Goal: Obtain resource: Obtain resource

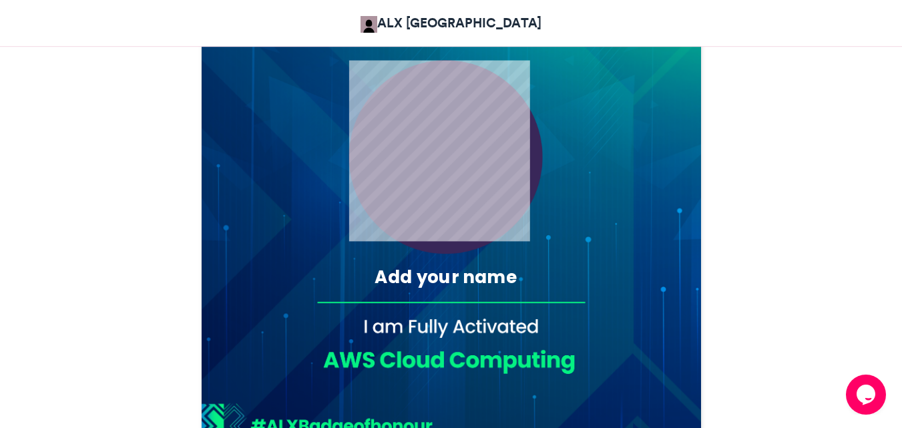
scroll to position [534, 0]
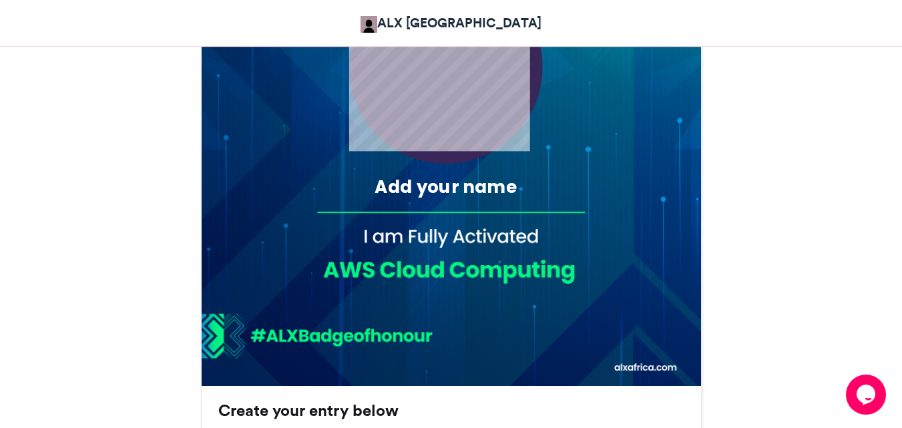
click at [431, 182] on div "Add your name" at bounding box center [445, 187] width 236 height 25
click at [405, 191] on div "Add your name" at bounding box center [445, 187] width 236 height 25
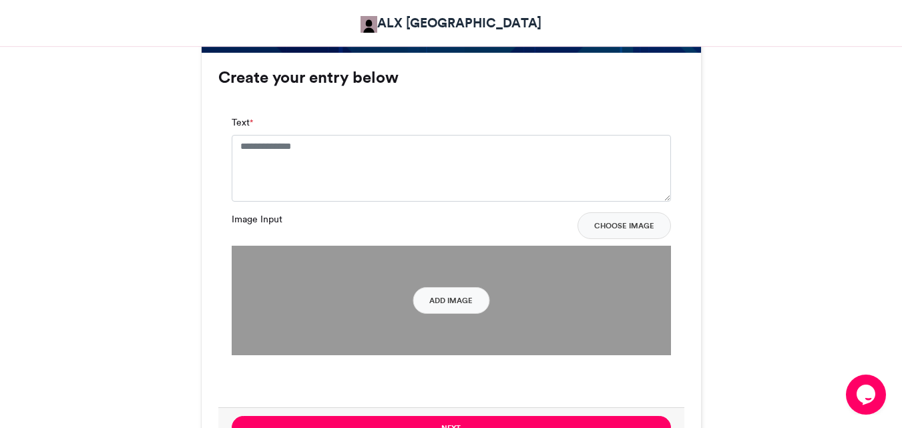
scroll to position [868, 0]
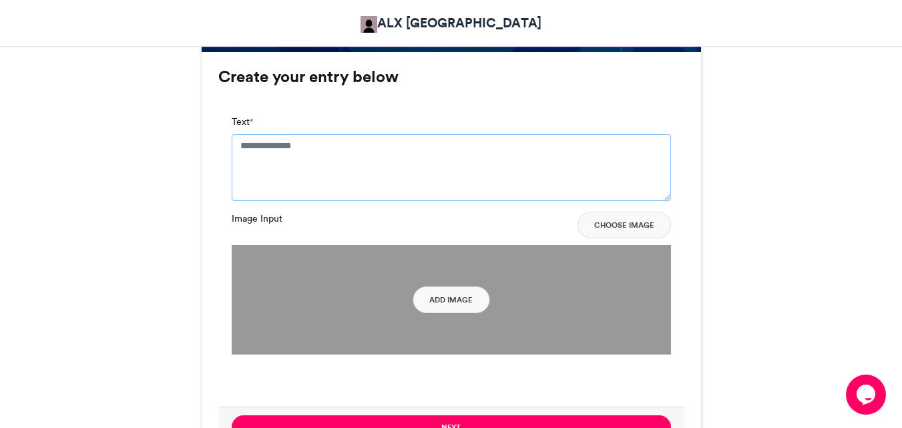
click at [288, 158] on textarea "Text *" at bounding box center [451, 167] width 439 height 67
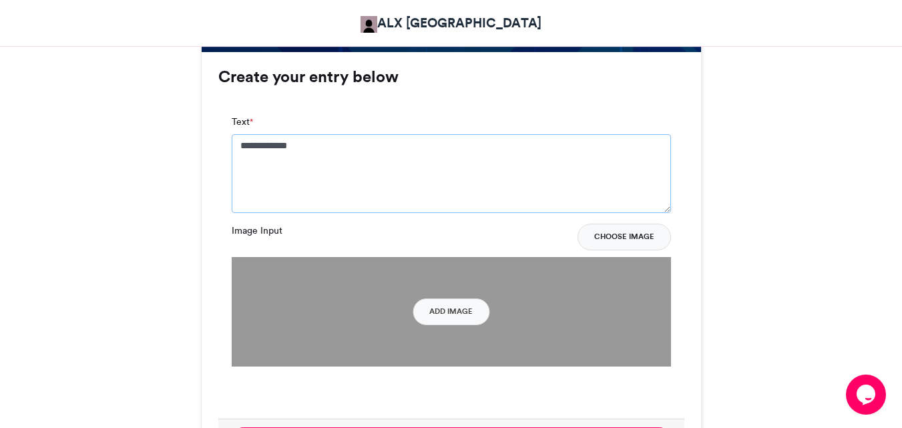
type textarea "**********"
click at [620, 241] on button "Choose Image" at bounding box center [624, 237] width 93 height 27
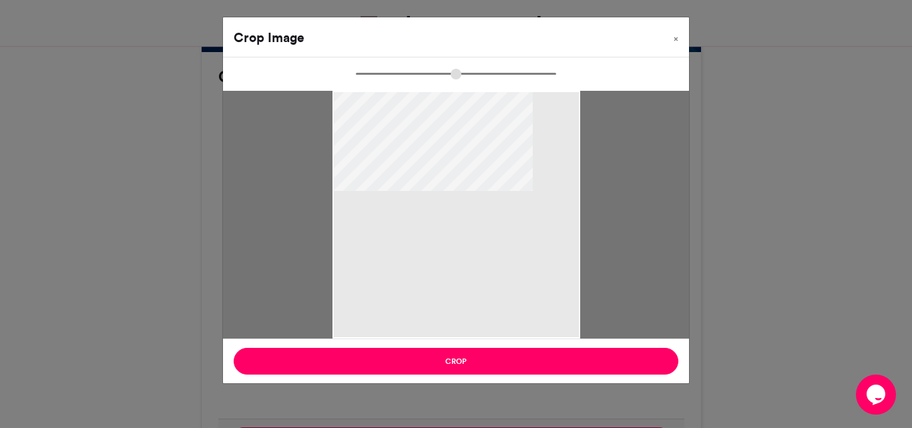
type input "******"
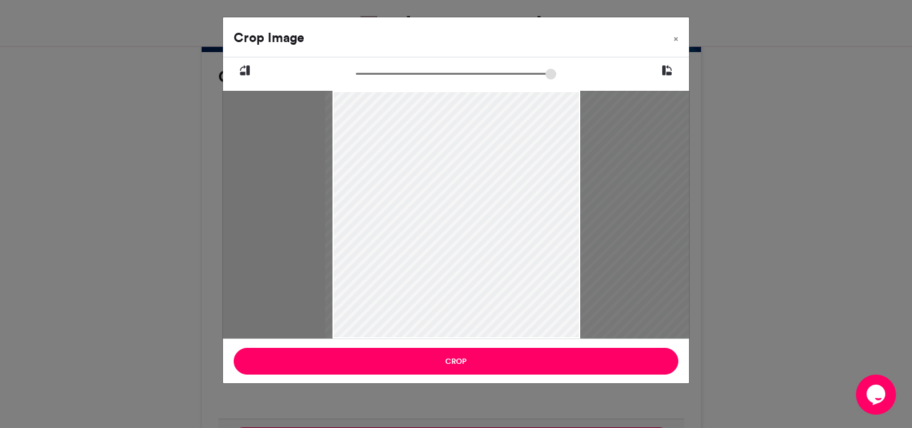
drag, startPoint x: 370, startPoint y: 210, endPoint x: 429, endPoint y: 216, distance: 59.7
click at [429, 216] on div at bounding box center [515, 215] width 381 height 248
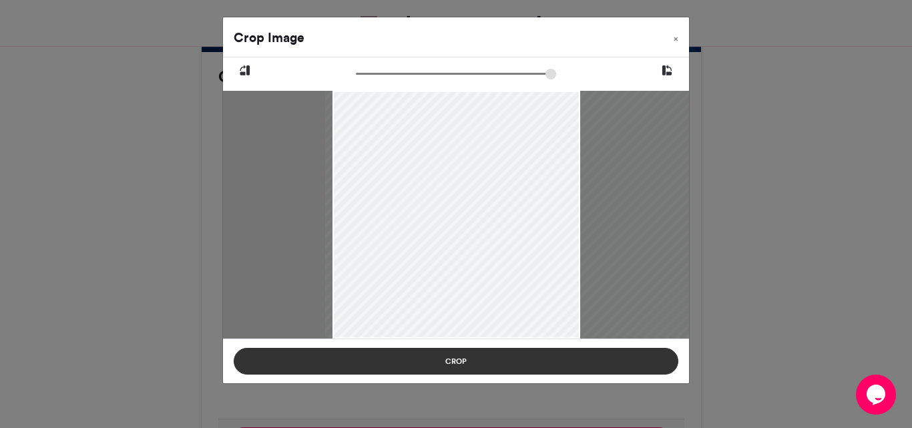
click at [485, 365] on button "Crop" at bounding box center [456, 361] width 445 height 27
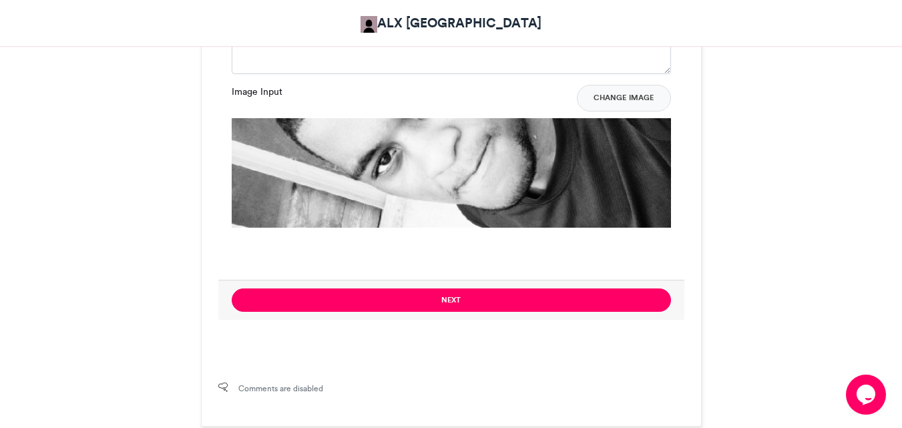
scroll to position [1151, 0]
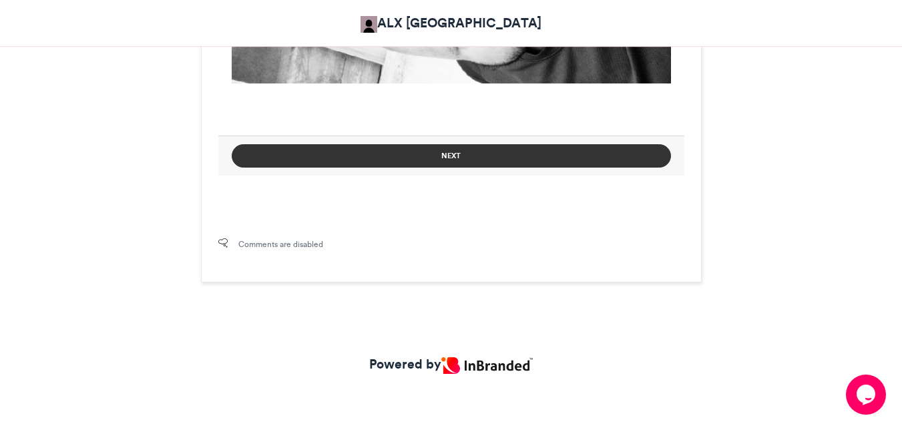
click at [447, 151] on button "Next" at bounding box center [451, 155] width 439 height 23
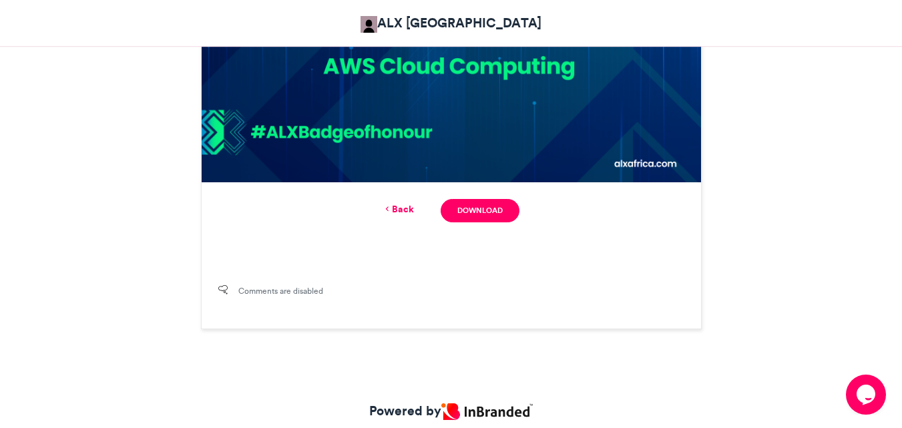
scroll to position [784, 0]
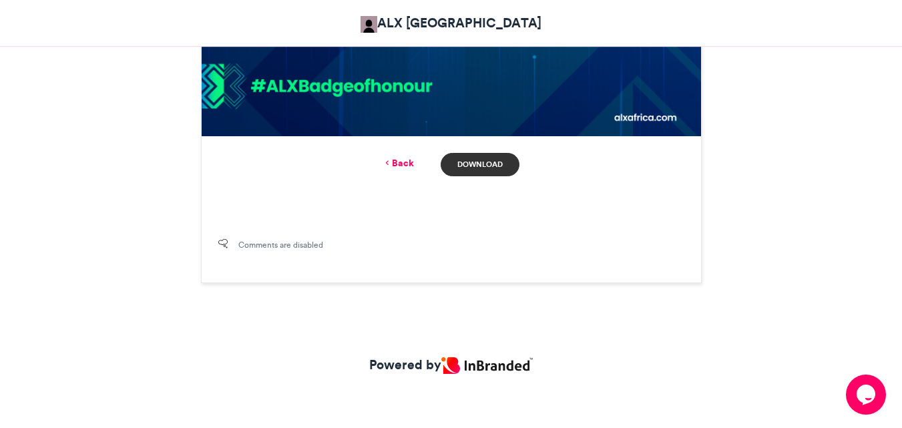
click at [489, 164] on link "Download" at bounding box center [480, 164] width 78 height 23
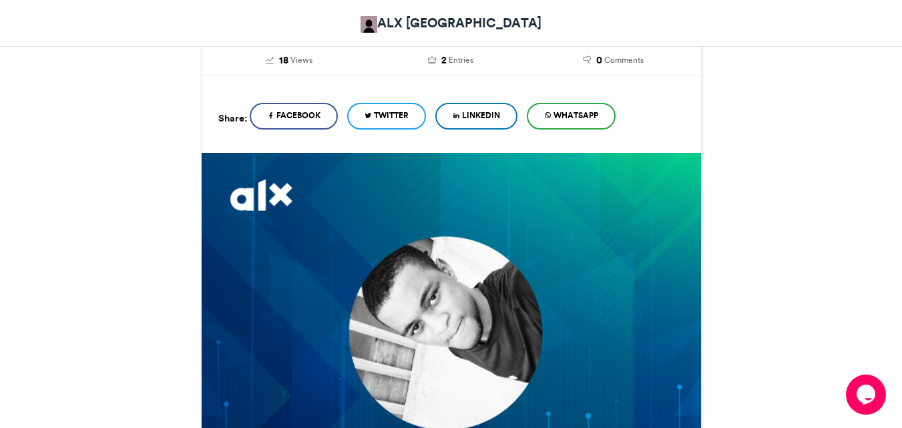
scroll to position [267, 0]
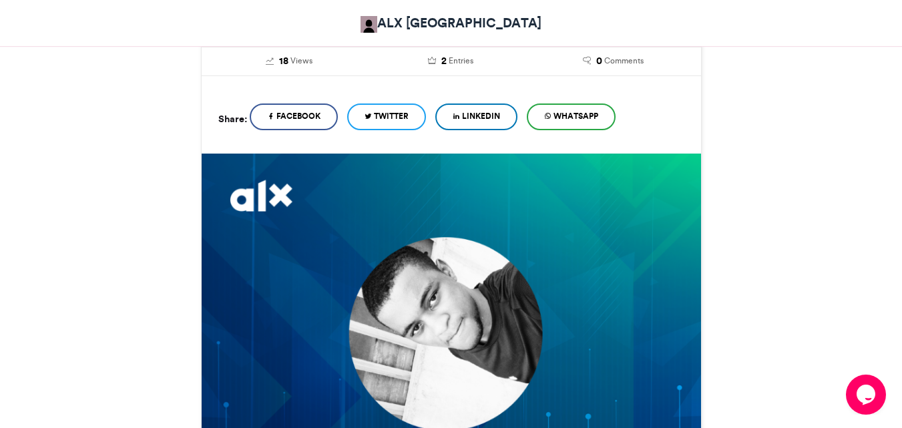
click at [397, 117] on span "Twitter" at bounding box center [391, 116] width 35 height 12
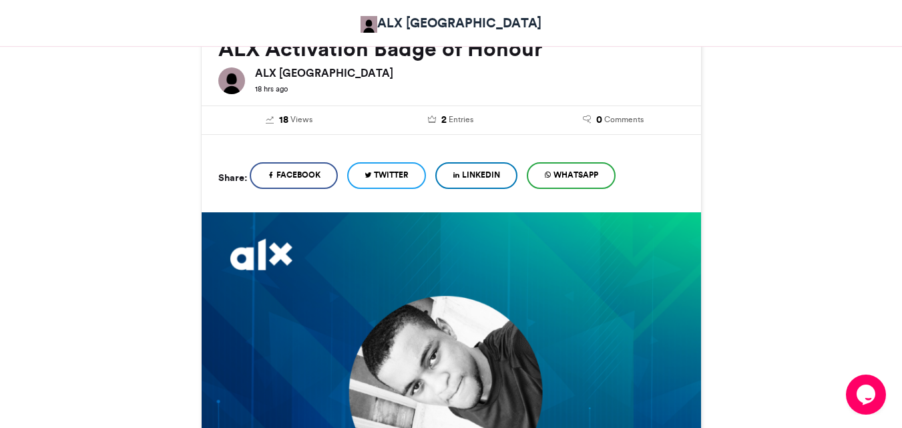
scroll to position [134, 0]
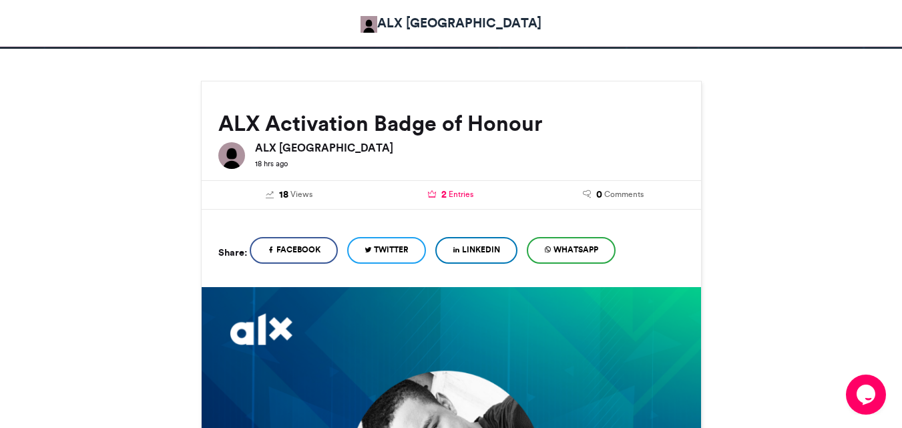
click at [443, 192] on span "2" at bounding box center [443, 195] width 5 height 15
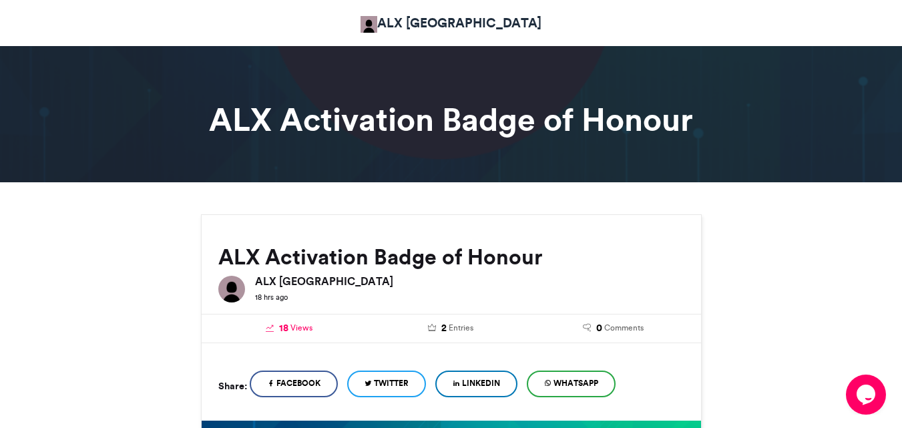
click at [292, 329] on span "Views" at bounding box center [301, 328] width 22 height 12
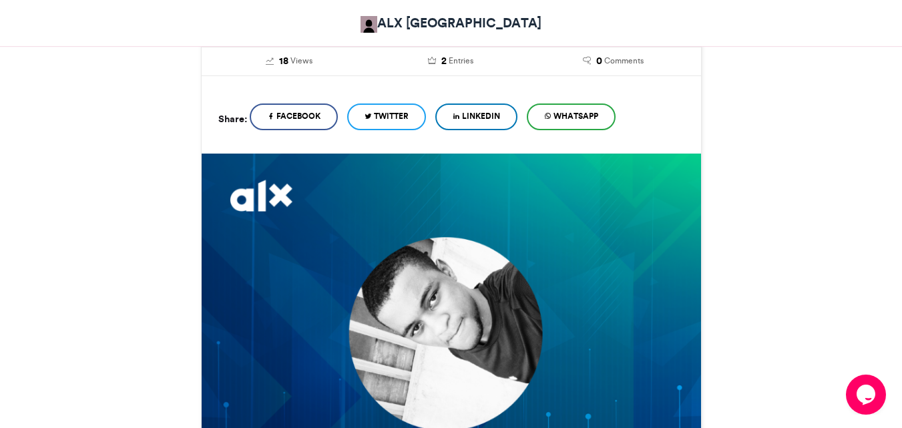
scroll to position [735, 0]
